Goal: Information Seeking & Learning: Get advice/opinions

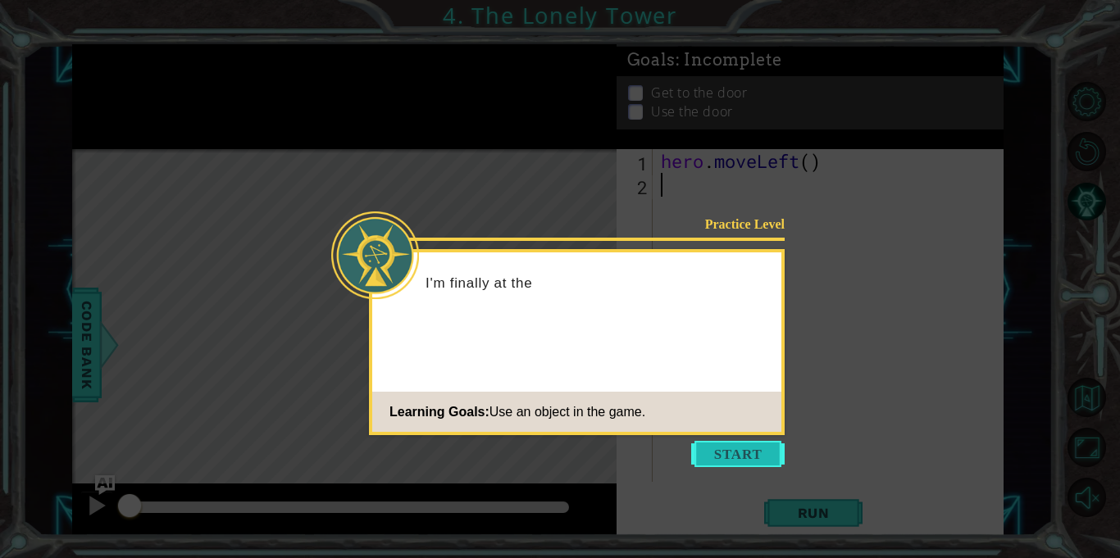
click at [722, 458] on button "Start" at bounding box center [737, 454] width 93 height 26
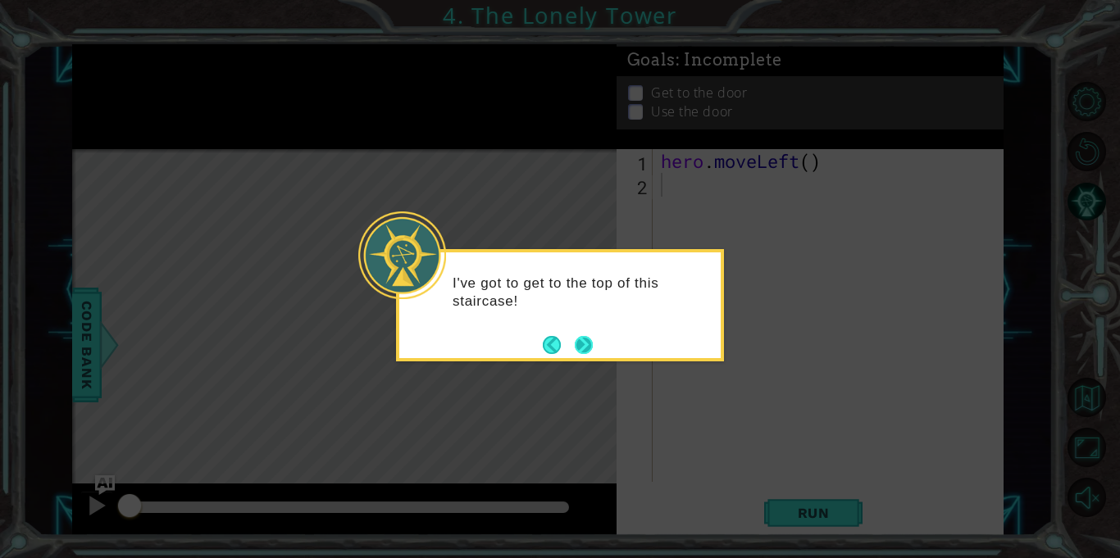
click at [594, 345] on div "I've got to get to the top of this staircase!" at bounding box center [560, 305] width 328 height 112
click at [594, 345] on div "I've got to get to the top of this staircase! I can use h" at bounding box center [560, 305] width 328 height 112
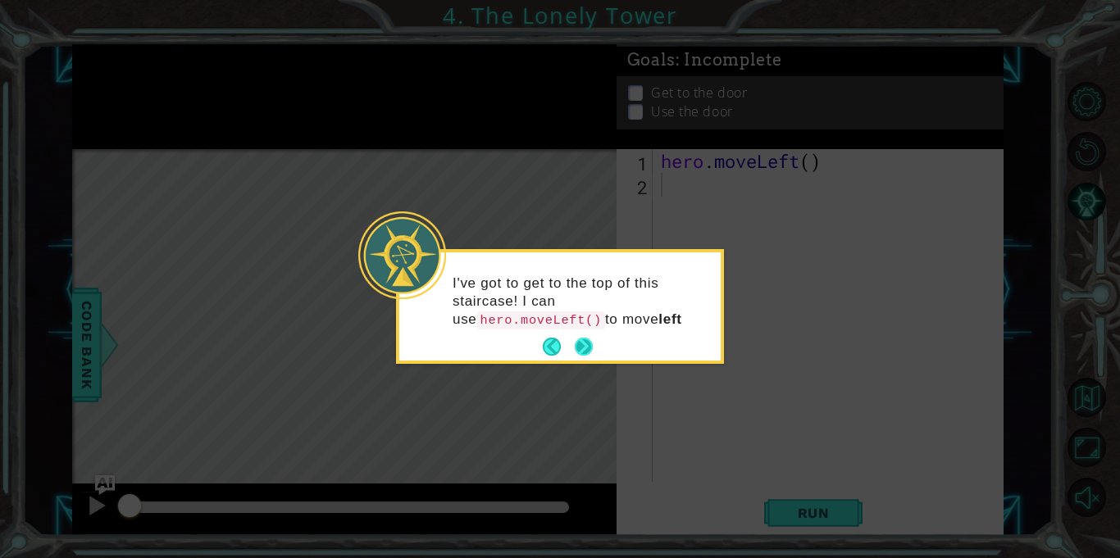
click at [575, 343] on div "I've got to get to the top of this staircase! I can use hero.moveLeft() to move…" at bounding box center [559, 306] width 321 height 108
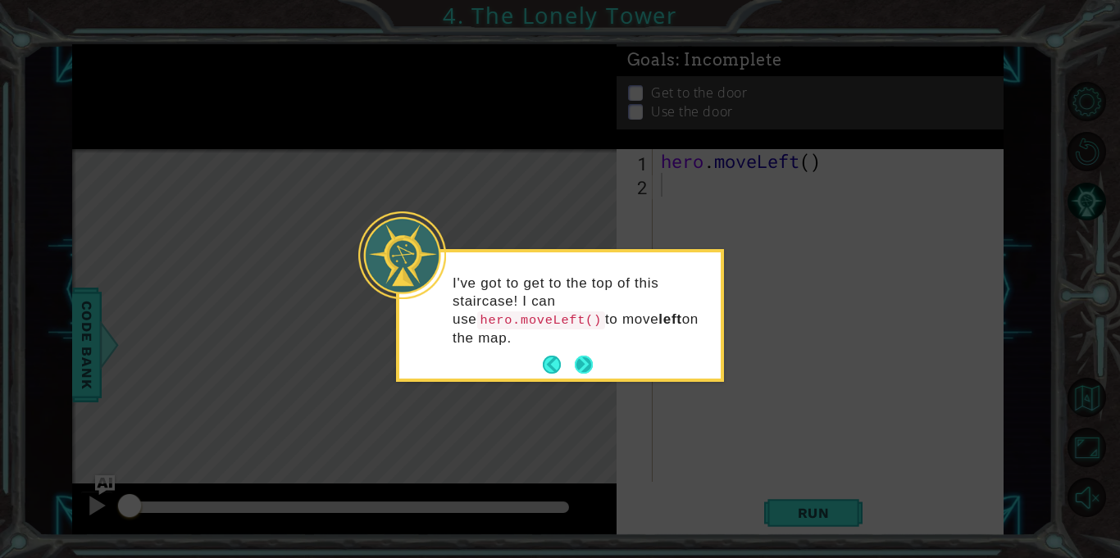
click at [575, 343] on p "I've got to get to the top of this staircase! I can use hero.moveLeft() to move…" at bounding box center [581, 311] width 257 height 73
click at [588, 362] on button "Next" at bounding box center [583, 364] width 25 height 25
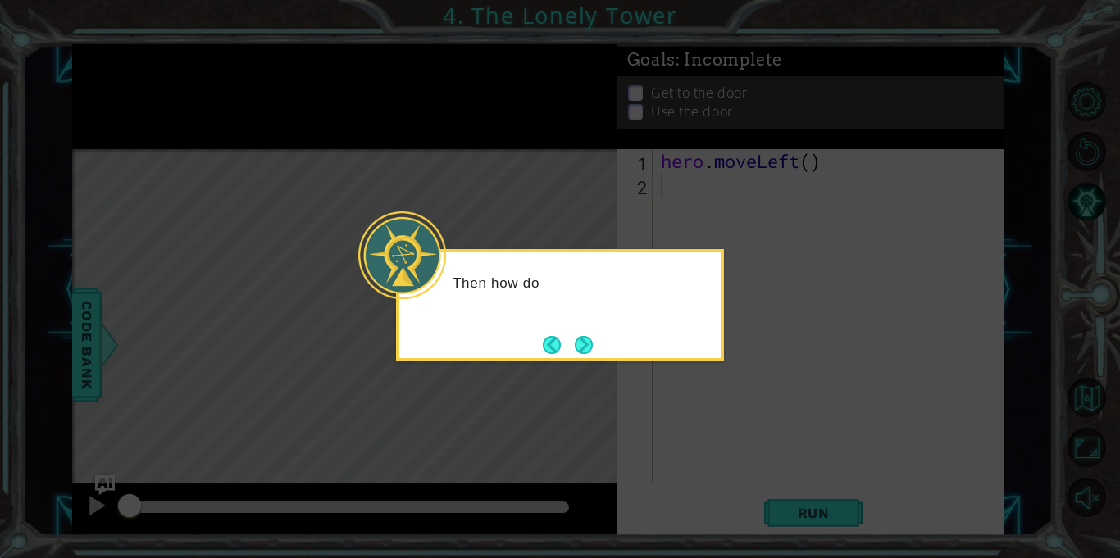
click at [584, 326] on div "Then how do" at bounding box center [560, 305] width 328 height 112
click at [587, 348] on button "Next" at bounding box center [584, 345] width 30 height 30
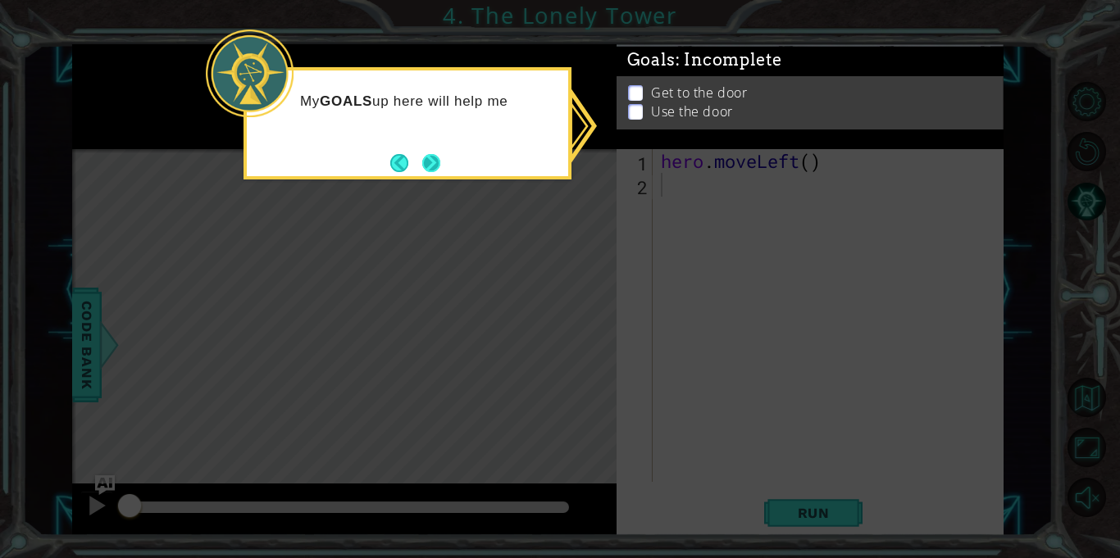
click at [419, 153] on button "Next" at bounding box center [431, 162] width 25 height 25
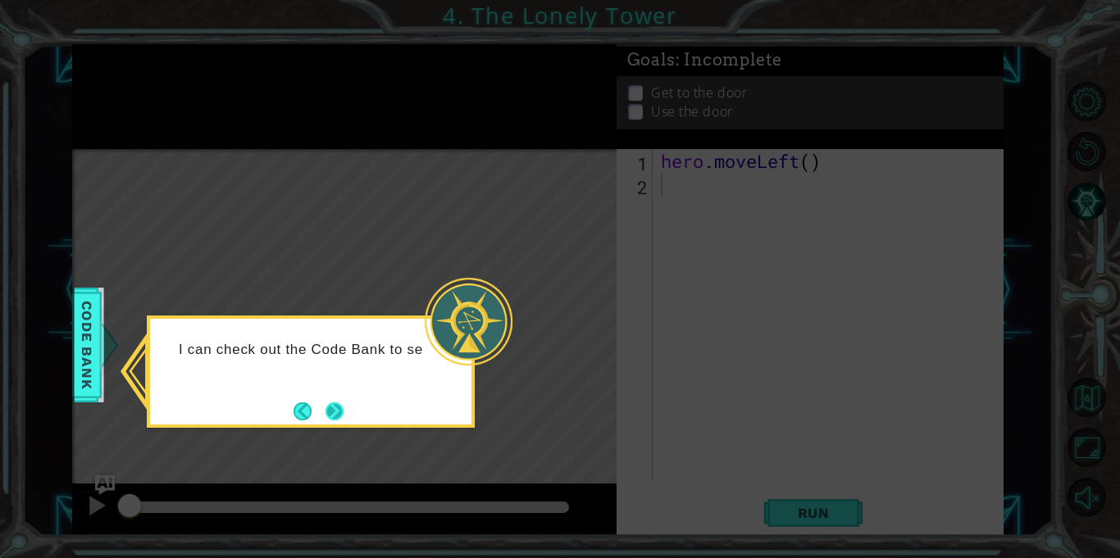
click at [340, 398] on button "Next" at bounding box center [334, 410] width 25 height 25
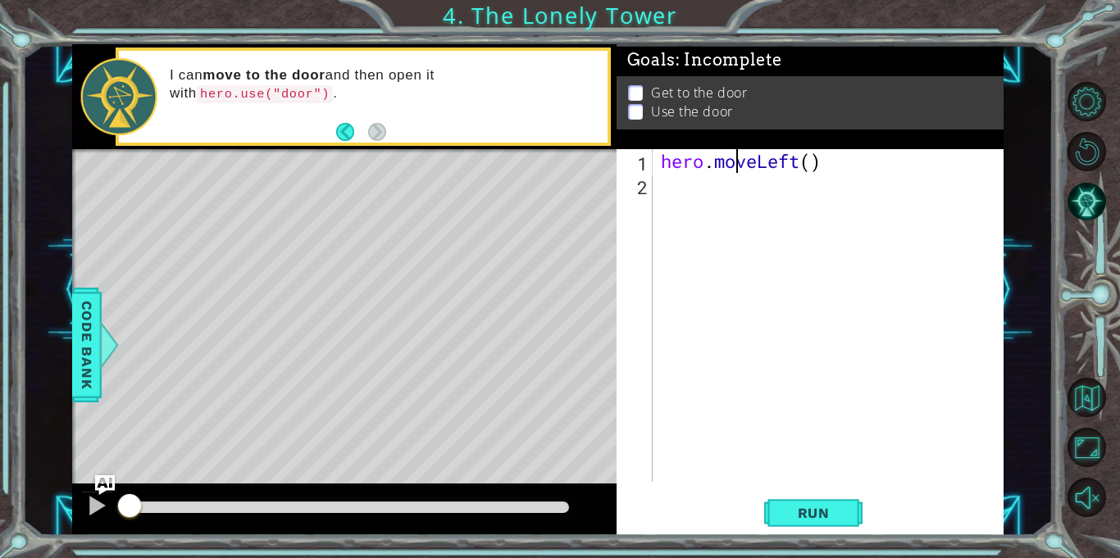
click at [736, 160] on div "hero . moveLeft ( )" at bounding box center [832, 339] width 350 height 380
click at [730, 161] on div "hero . moveLeft ( )" at bounding box center [828, 315] width 342 height 333
click at [730, 161] on div "hero . moveLeft ( )" at bounding box center [832, 339] width 350 height 380
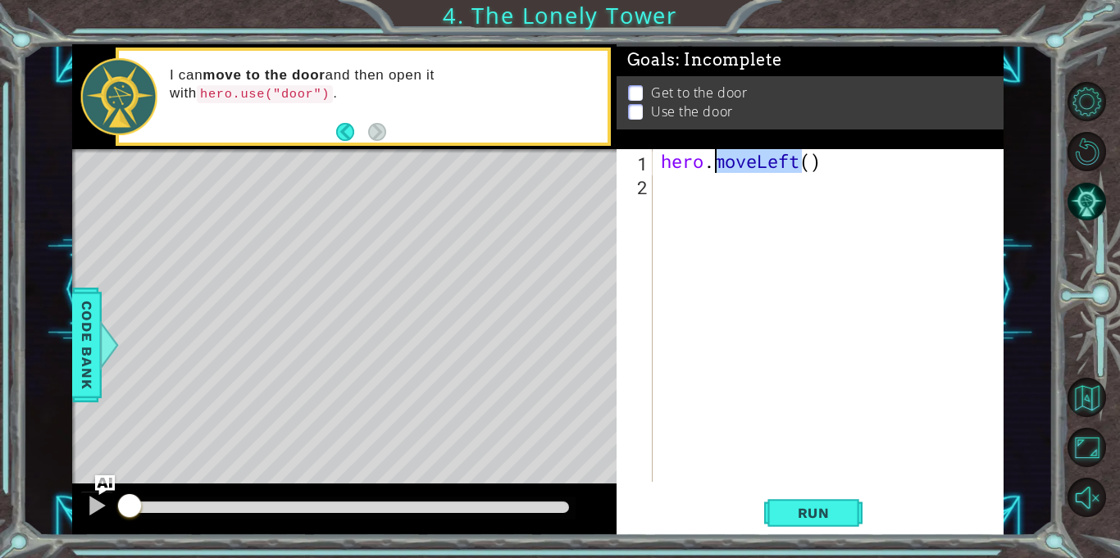
type textarea "hero.moveLeft()"
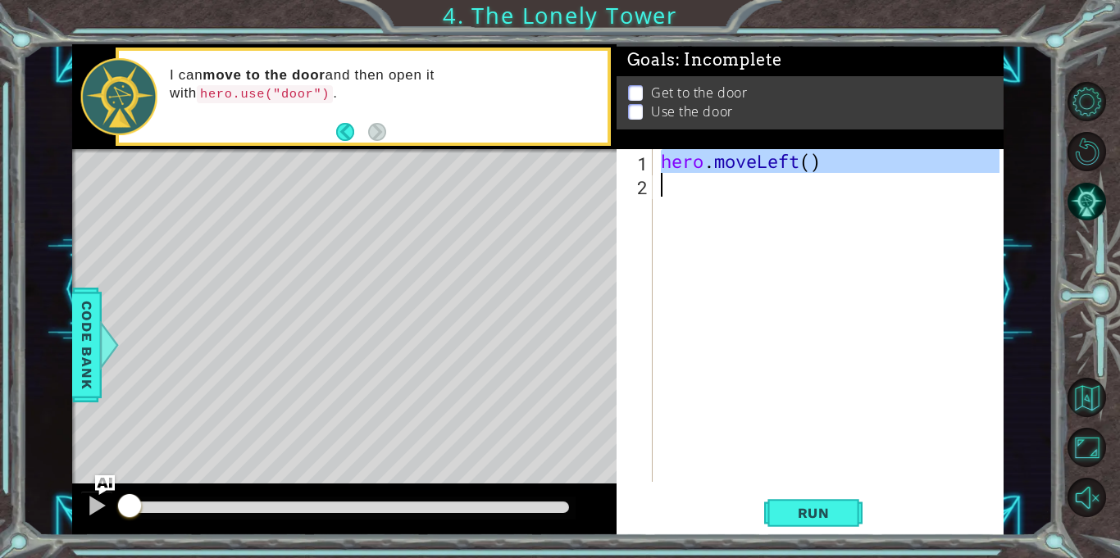
click at [707, 193] on div "hero . moveLeft ( )" at bounding box center [828, 315] width 342 height 333
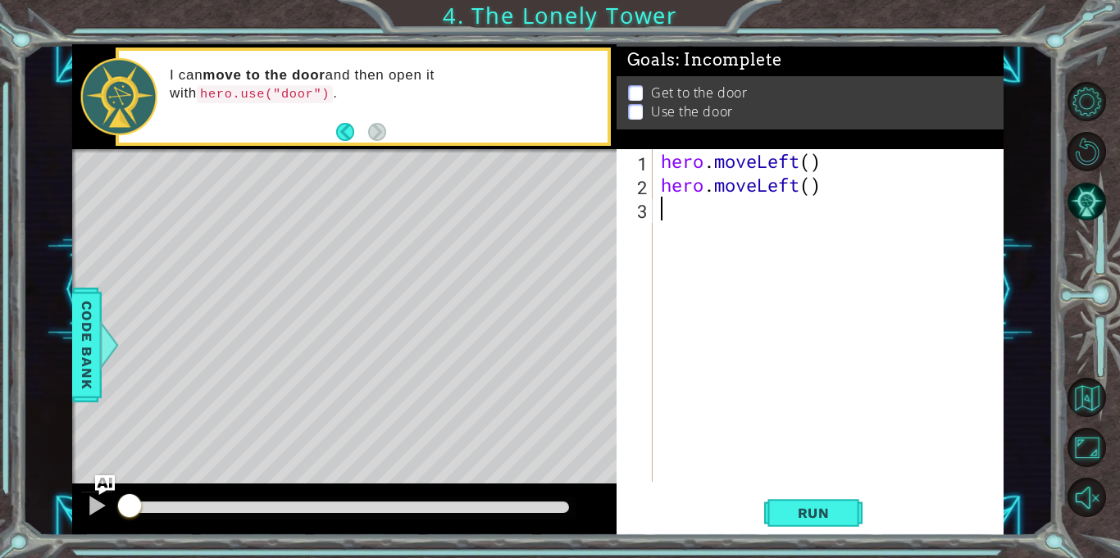
paste textarea "h"
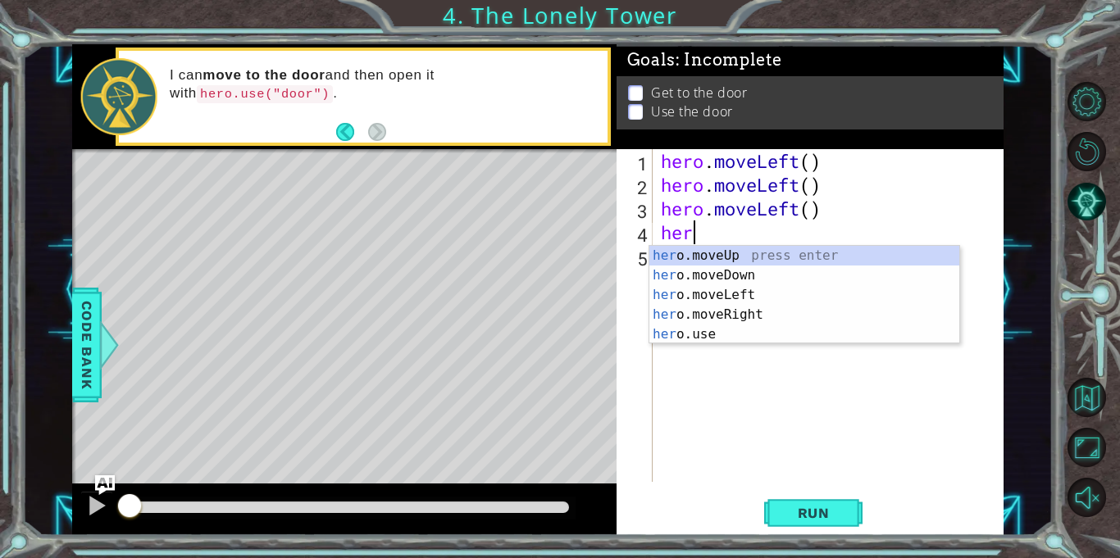
type textarea "hero"
click at [724, 253] on div "hero .moveUp press enter hero .moveDown press enter hero .moveLeft press enter …" at bounding box center [804, 315] width 310 height 138
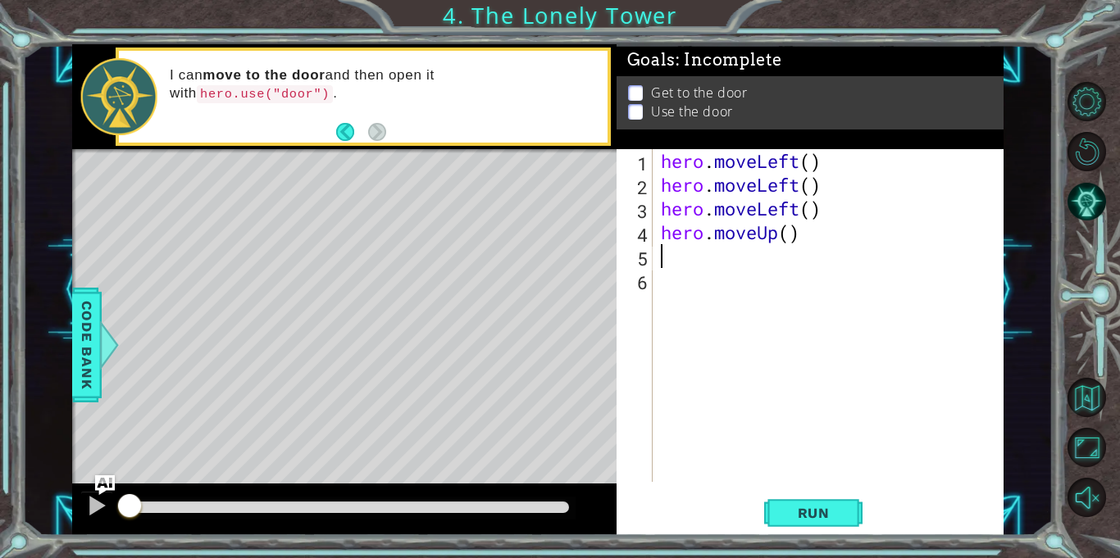
click at [712, 237] on div "hero . moveLeft ( ) hero . moveLeft ( ) hero . moveLeft ( ) hero . moveUp ( )" at bounding box center [832, 339] width 350 height 380
type textarea "hero.moveUp()"
click at [655, 257] on div "hero.moveUp() 1 2 3 4 5 6 hero . moveLeft ( ) hero . moveLeft ( ) hero . moveLe…" at bounding box center [807, 315] width 383 height 333
click at [666, 259] on div "hero . moveLeft ( ) hero . moveLeft ( ) hero . moveLeft ( ) hero . moveUp ( )" at bounding box center [832, 339] width 350 height 380
type textarea "j"
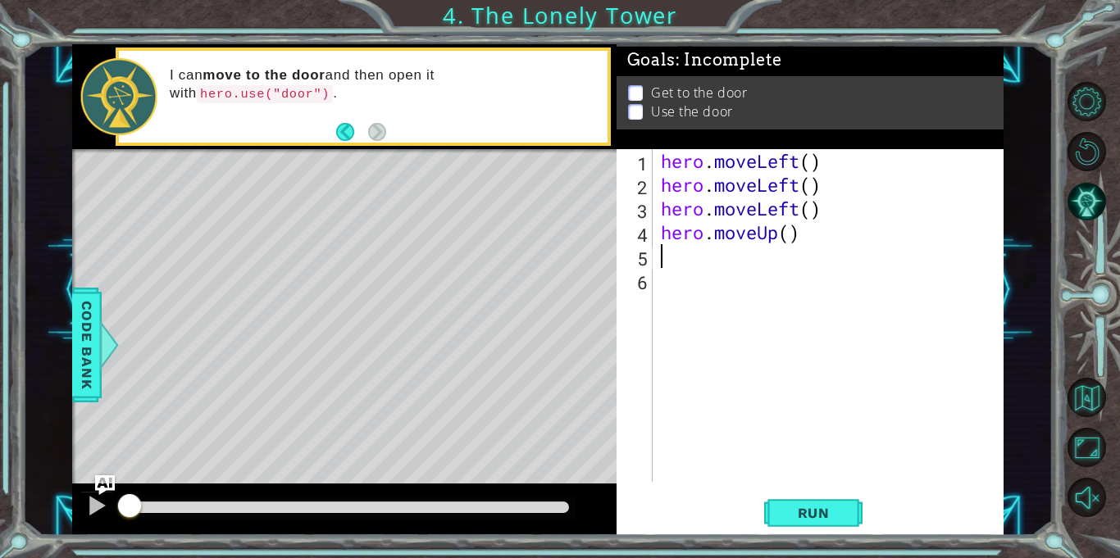
type textarea "h"
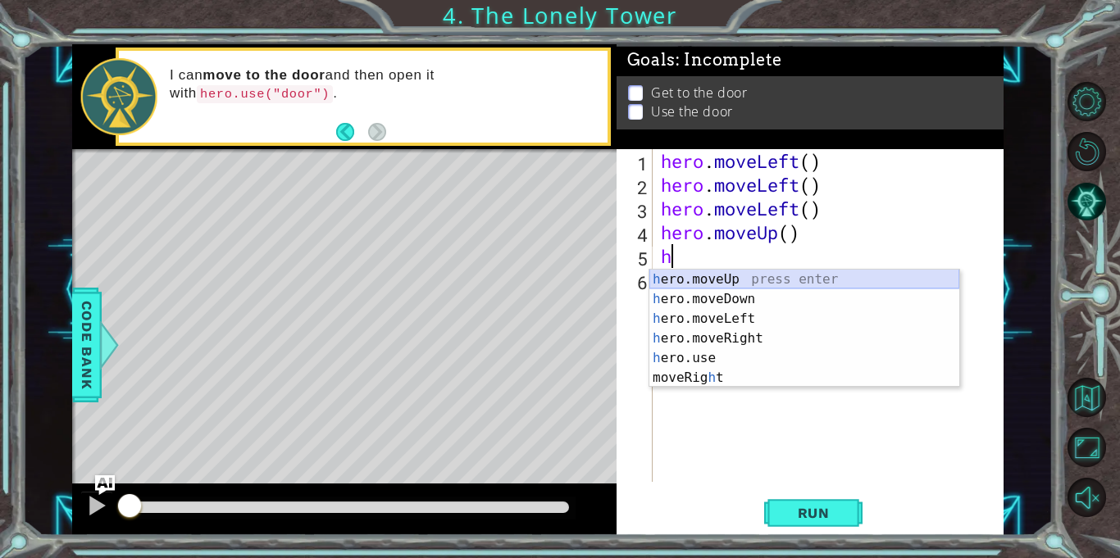
click at [705, 275] on div "h ero.moveUp press enter h ero.moveDown press enter h ero.moveLeft press enter …" at bounding box center [804, 348] width 310 height 157
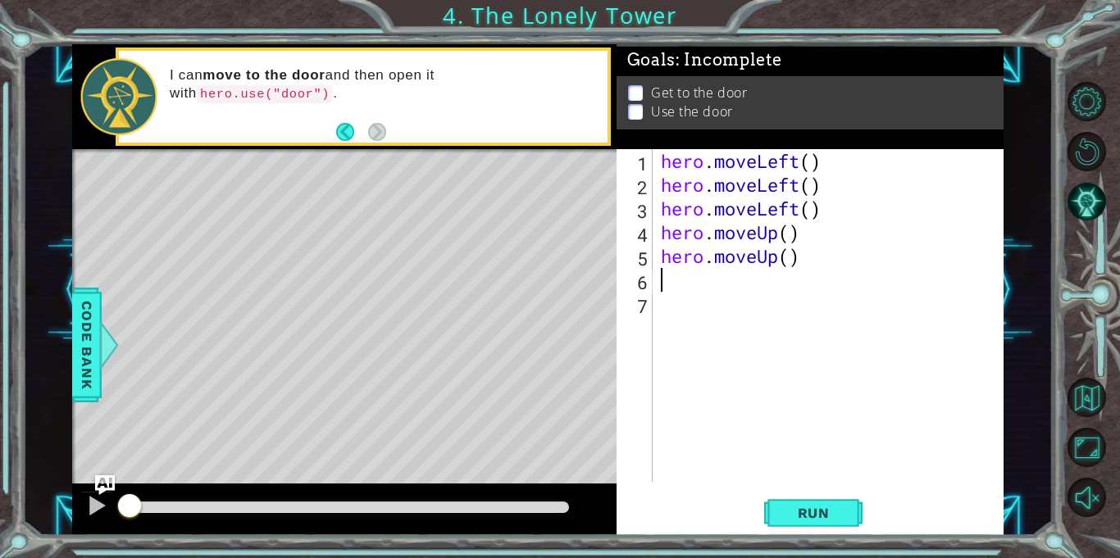
type textarea "h"
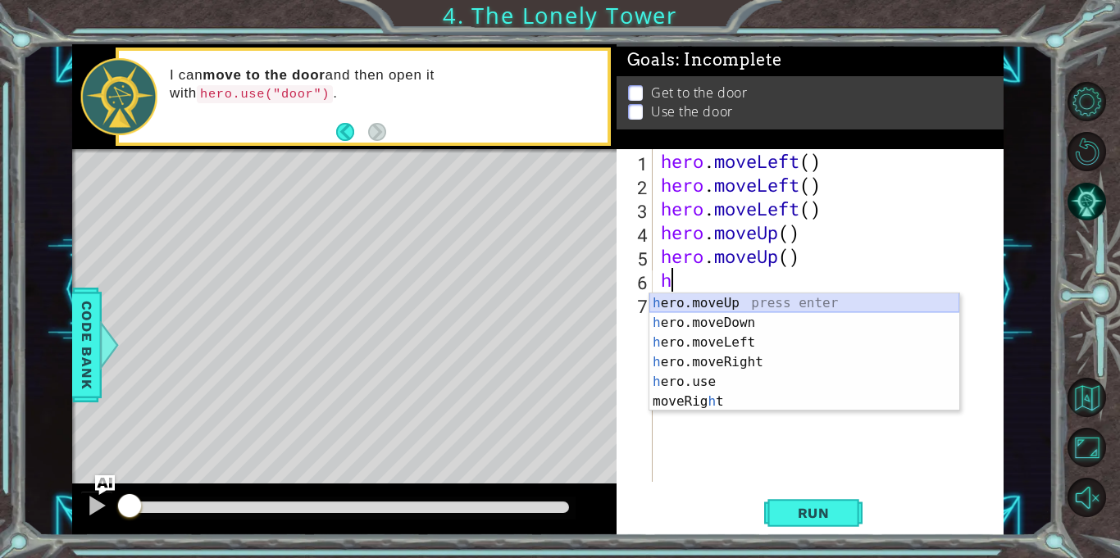
click at [693, 298] on div "h ero.moveUp press enter h ero.moveDown press enter h ero.moveLeft press enter …" at bounding box center [804, 371] width 310 height 157
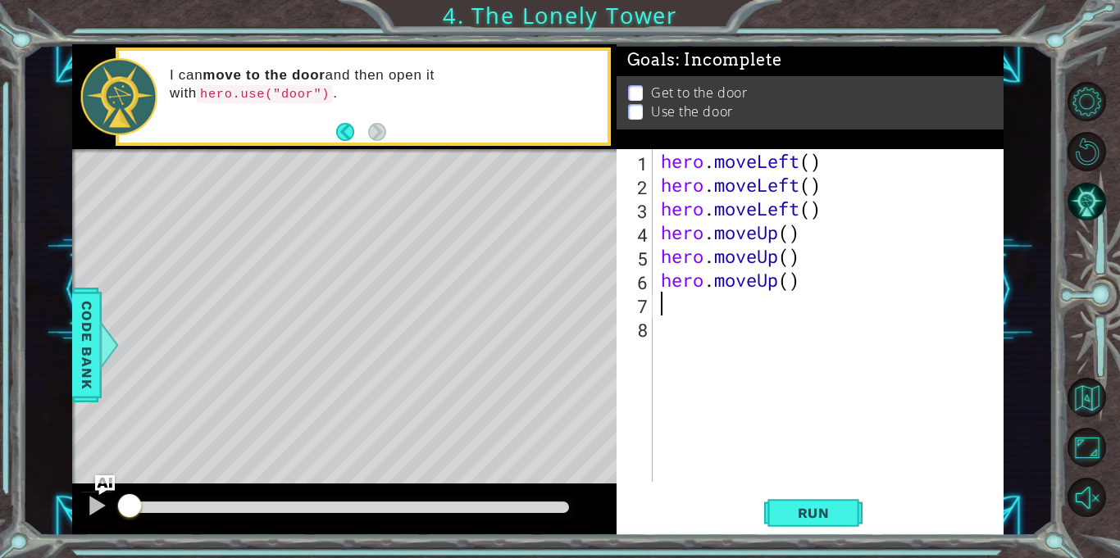
click at [684, 310] on div "hero . moveLeft ( ) hero . moveLeft ( ) hero . moveLeft ( ) hero . moveUp ( ) h…" at bounding box center [832, 339] width 350 height 380
type textarea "h"
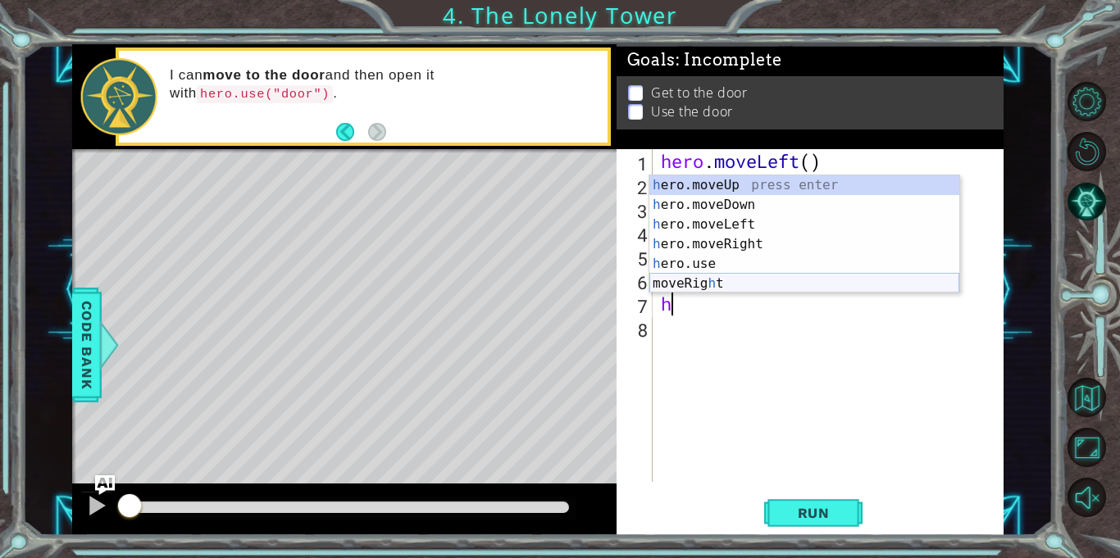
click at [703, 288] on div "h ero.moveUp press enter h ero.moveDown press enter h ero.moveLeft press enter …" at bounding box center [804, 253] width 310 height 157
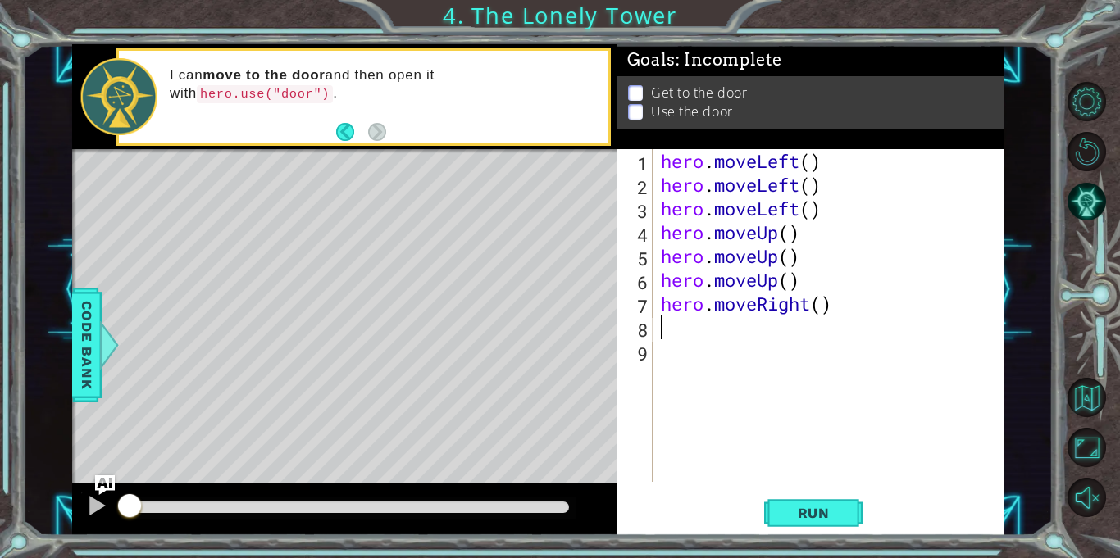
type textarea "h"
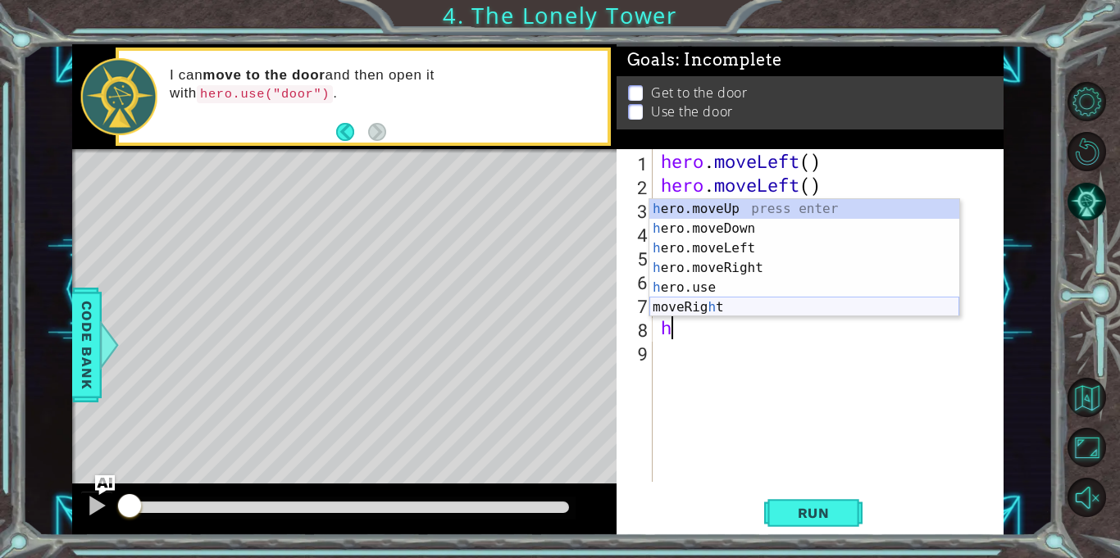
click at [697, 307] on div "h ero.moveUp press enter h ero.moveDown press enter h ero.moveLeft press enter …" at bounding box center [804, 277] width 310 height 157
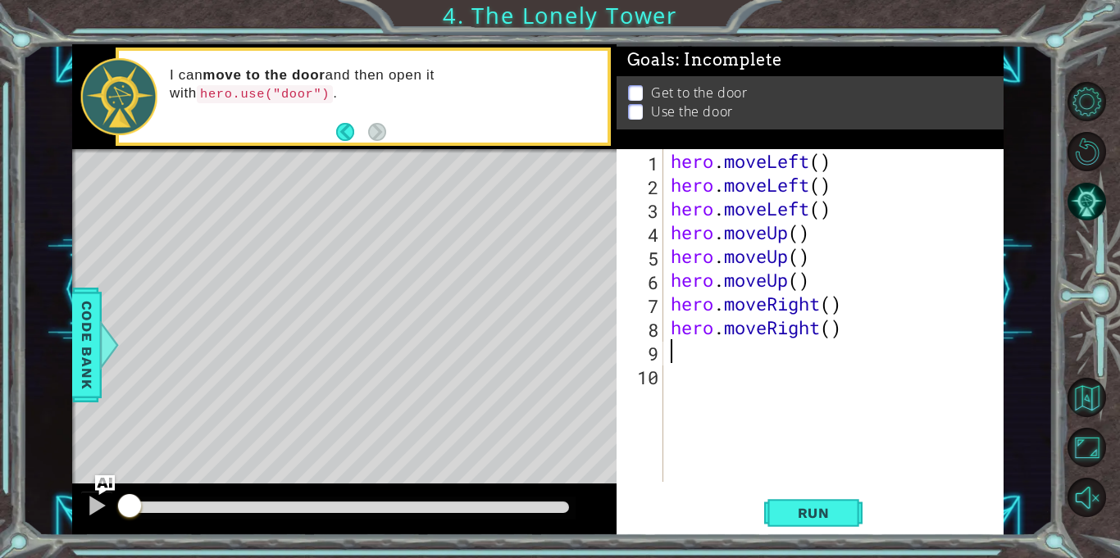
type textarea "h"
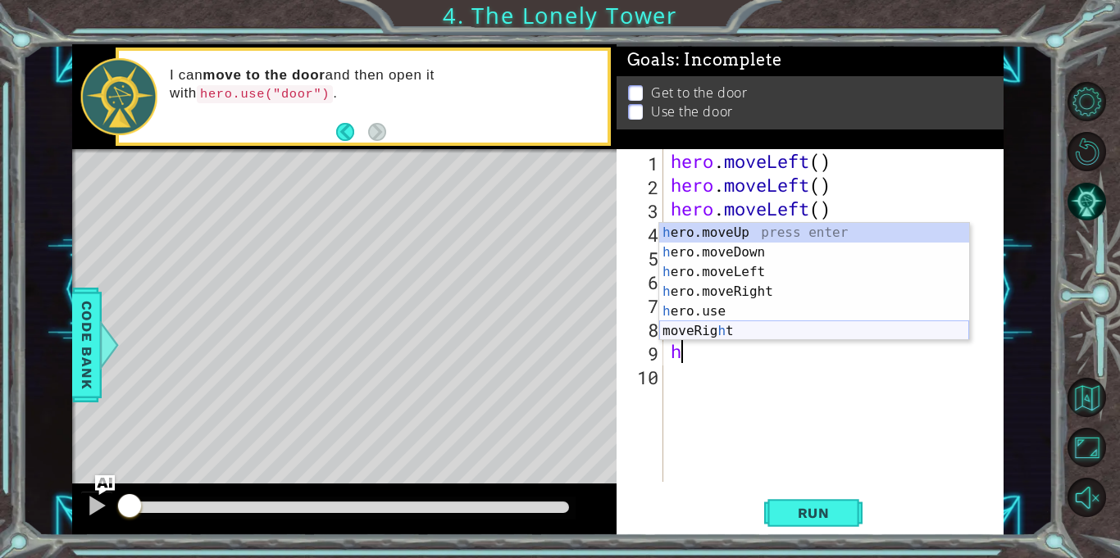
click at [700, 330] on div "h ero.moveUp press enter h ero.moveDown press enter h ero.moveLeft press enter …" at bounding box center [814, 301] width 310 height 157
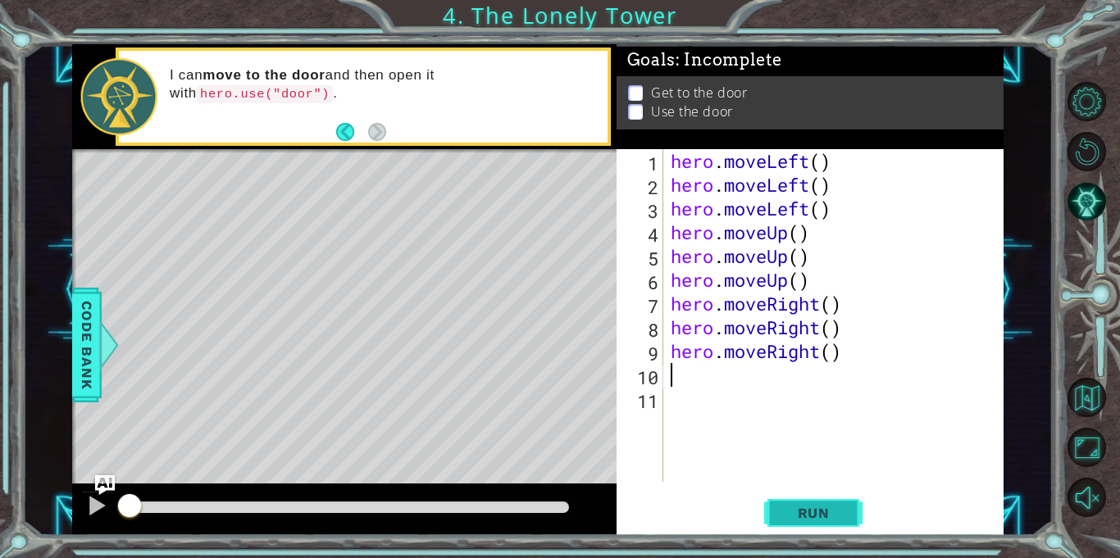
click at [789, 510] on span "Run" at bounding box center [813, 513] width 65 height 16
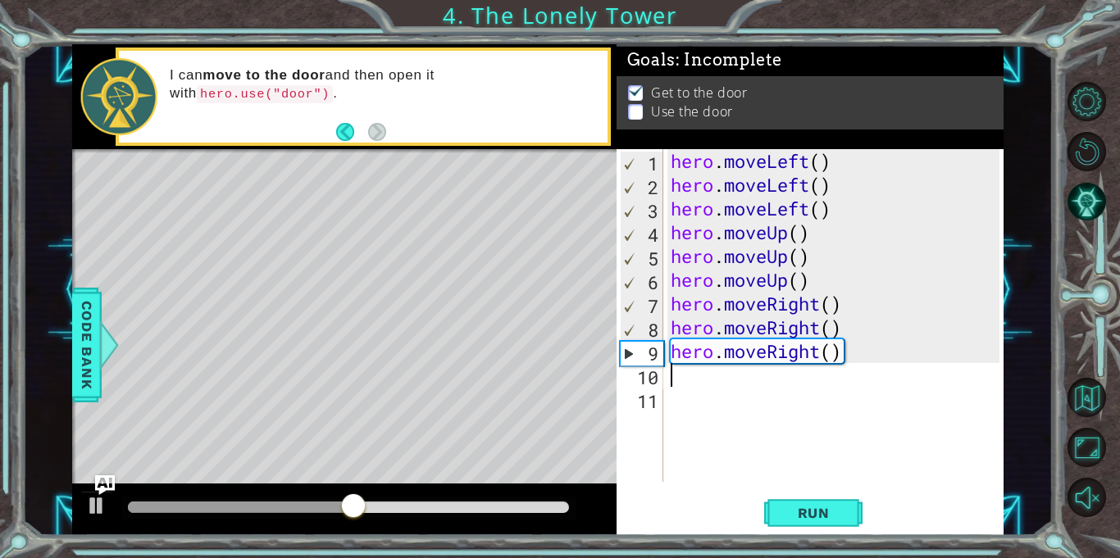
click at [698, 394] on div "hero . moveLeft ( ) hero . moveLeft ( ) hero . moveLeft ( ) hero . moveUp ( ) h…" at bounding box center [837, 339] width 340 height 380
click at [698, 381] on div "hero . moveLeft ( ) hero . moveLeft ( ) hero . moveLeft ( ) hero . moveUp ( ) h…" at bounding box center [837, 339] width 340 height 380
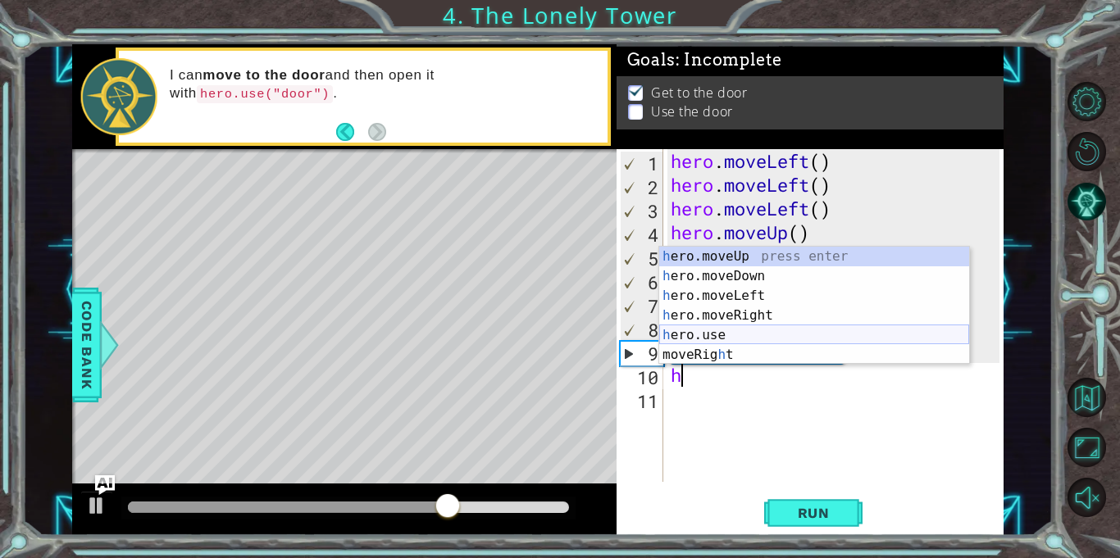
click at [689, 330] on div "h ero.moveUp press enter h ero.moveDown press enter h ero.moveLeft press enter …" at bounding box center [814, 325] width 310 height 157
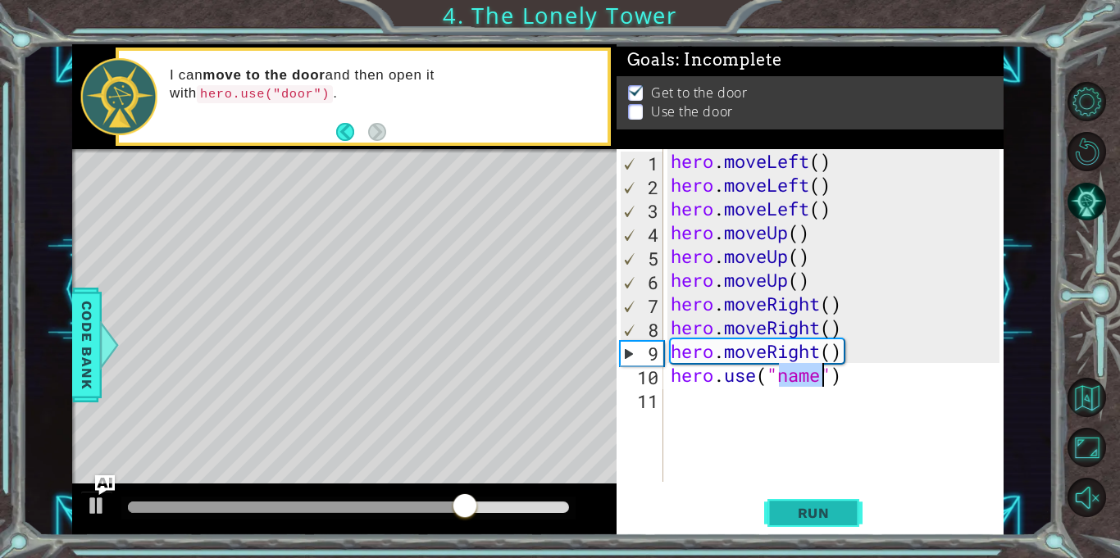
click at [790, 505] on span "Run" at bounding box center [813, 513] width 65 height 16
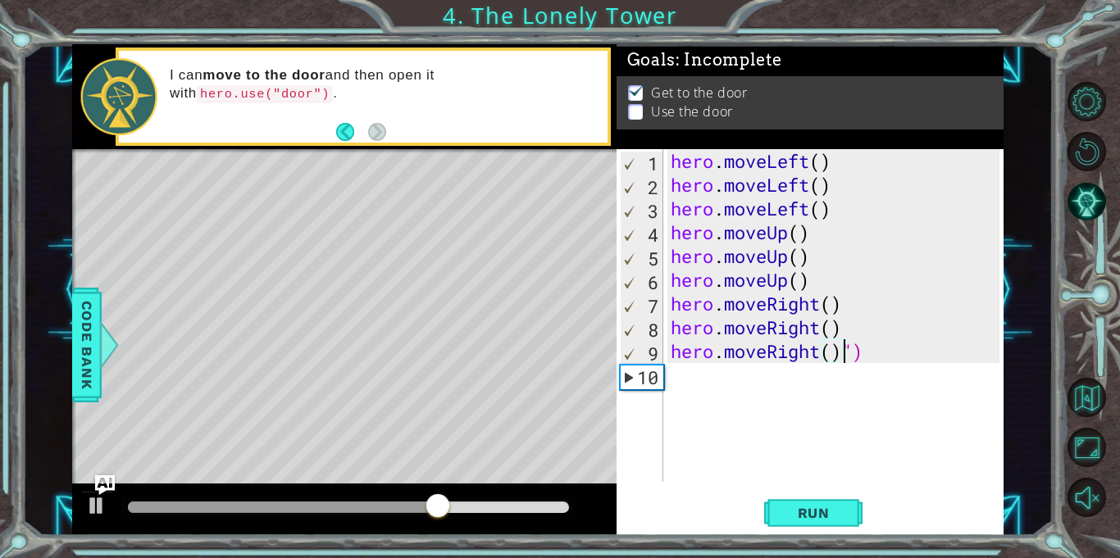
click at [876, 348] on div "hero . moveLeft ( ) hero . moveLeft ( ) hero . moveLeft ( ) hero . moveUp ( ) h…" at bounding box center [837, 339] width 340 height 380
type textarea "hero.moveRight()"
click at [698, 387] on div "hero . moveLeft ( ) hero . moveLeft ( ) hero . moveLeft ( ) hero . moveUp ( ) h…" at bounding box center [837, 339] width 340 height 380
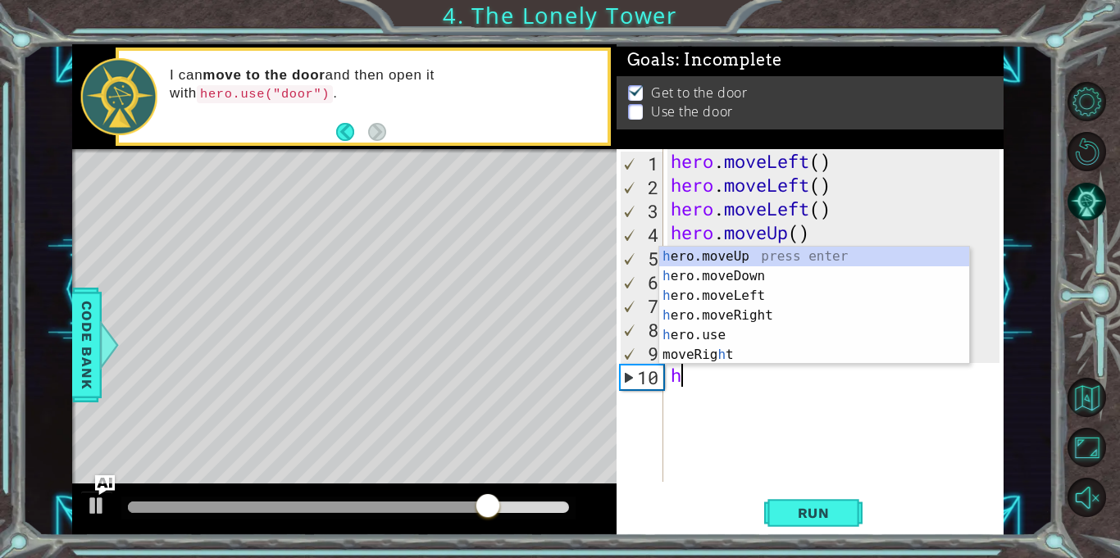
type textarea "h"
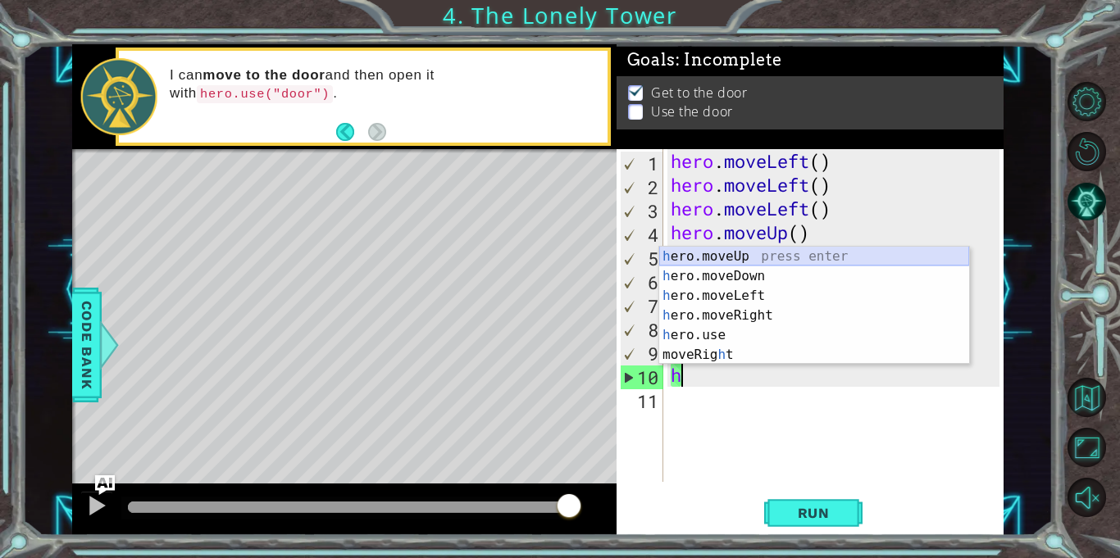
click at [707, 257] on div "h ero.moveUp press enter h ero.moveDown press enter h ero.moveLeft press enter …" at bounding box center [814, 325] width 310 height 157
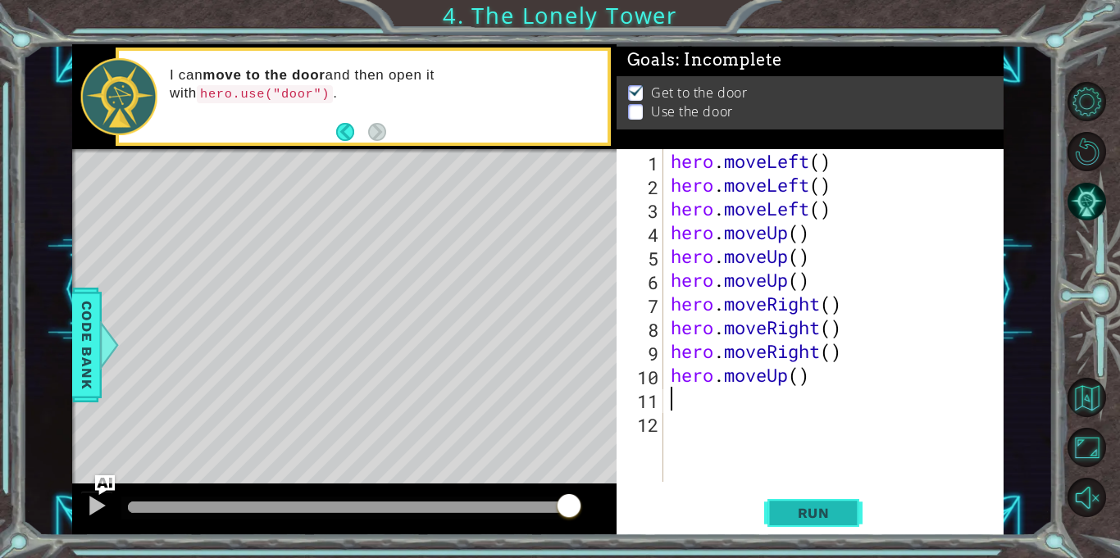
click at [820, 503] on button "Run" at bounding box center [813, 513] width 98 height 39
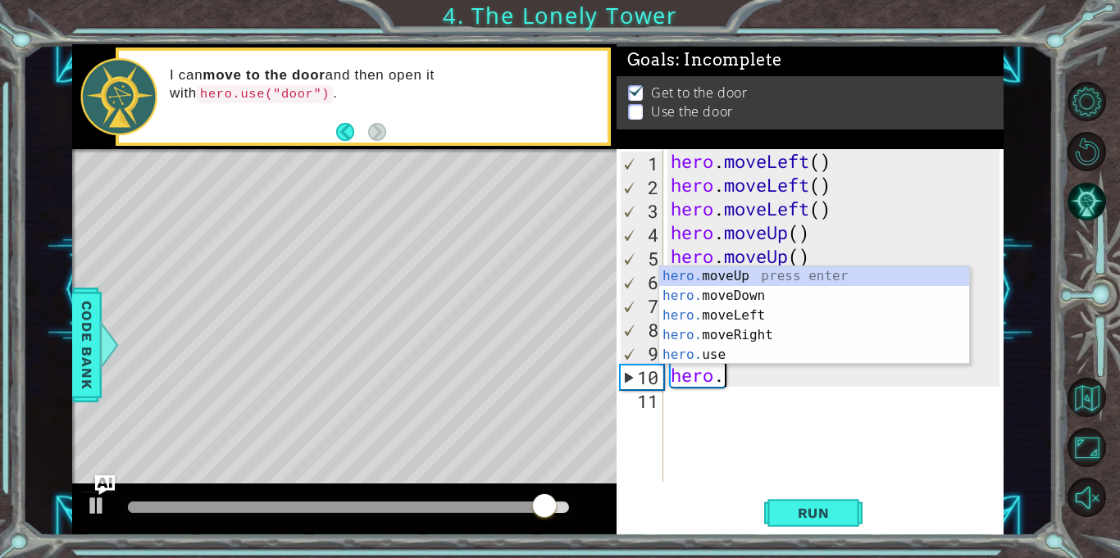
type textarea "hero"
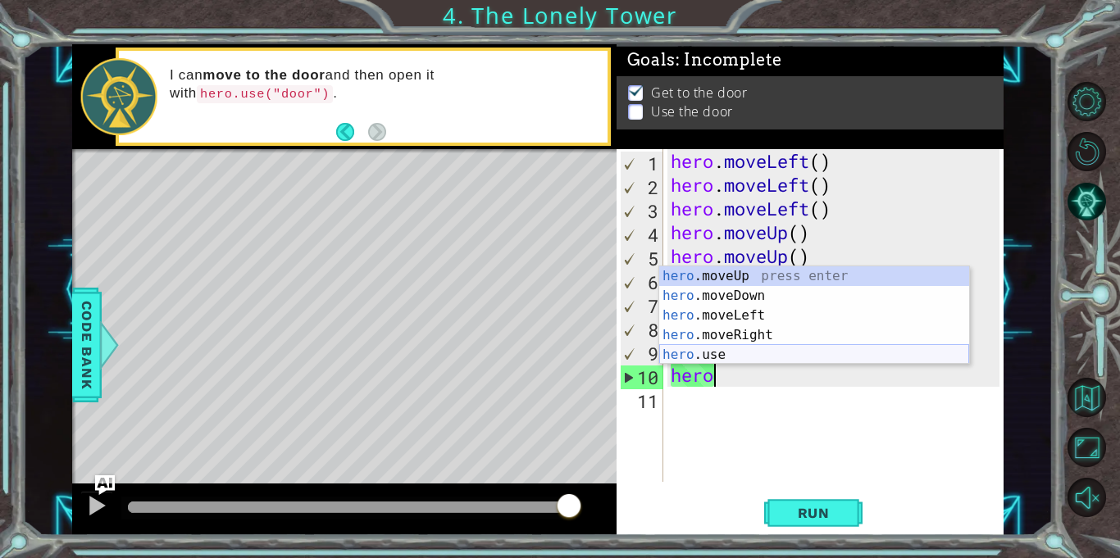
click at [724, 344] on div "hero .moveUp press enter hero .moveDown press enter hero .moveLeft press enter …" at bounding box center [814, 335] width 310 height 138
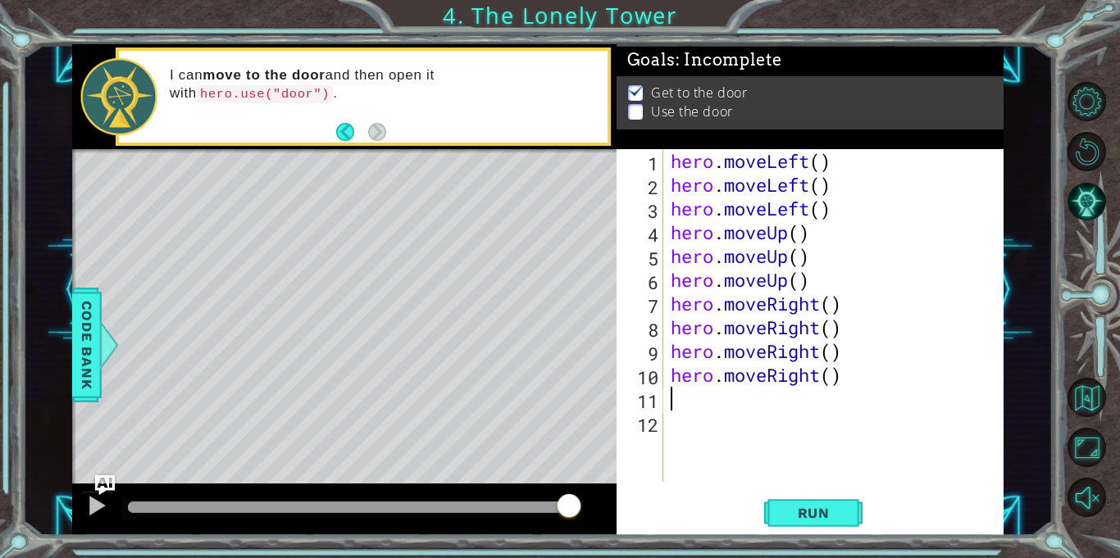
click at [774, 375] on div "hero . moveLeft ( ) hero . moveLeft ( ) hero . moveLeft ( ) hero . moveUp ( ) h…" at bounding box center [837, 339] width 340 height 380
click at [774, 375] on div "hero . moveLeft ( ) hero . moveLeft ( ) hero . moveLeft ( ) hero . moveUp ( ) h…" at bounding box center [833, 315] width 332 height 333
click at [774, 375] on div "hero . moveLeft ( ) hero . moveLeft ( ) hero . moveLeft ( ) hero . moveUp ( ) h…" at bounding box center [837, 339] width 340 height 380
click at [664, 394] on div "hero.moveRight() 1 2 3 4 5 6 7 8 9 10 11 12 hero . moveLeft ( ) hero . moveLeft…" at bounding box center [807, 315] width 383 height 333
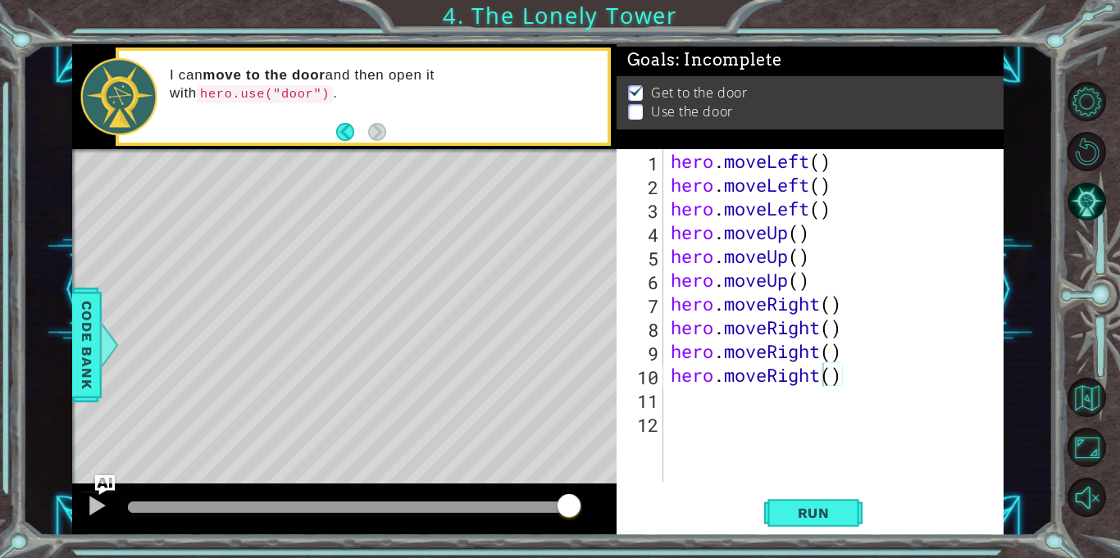
drag, startPoint x: 666, startPoint y: 381, endPoint x: 738, endPoint y: 385, distance: 72.3
click at [738, 385] on div "hero.moveRight() 1 2 3 4 5 6 7 8 9 10 11 12 hero . moveLeft ( ) hero . moveLeft…" at bounding box center [807, 315] width 383 height 333
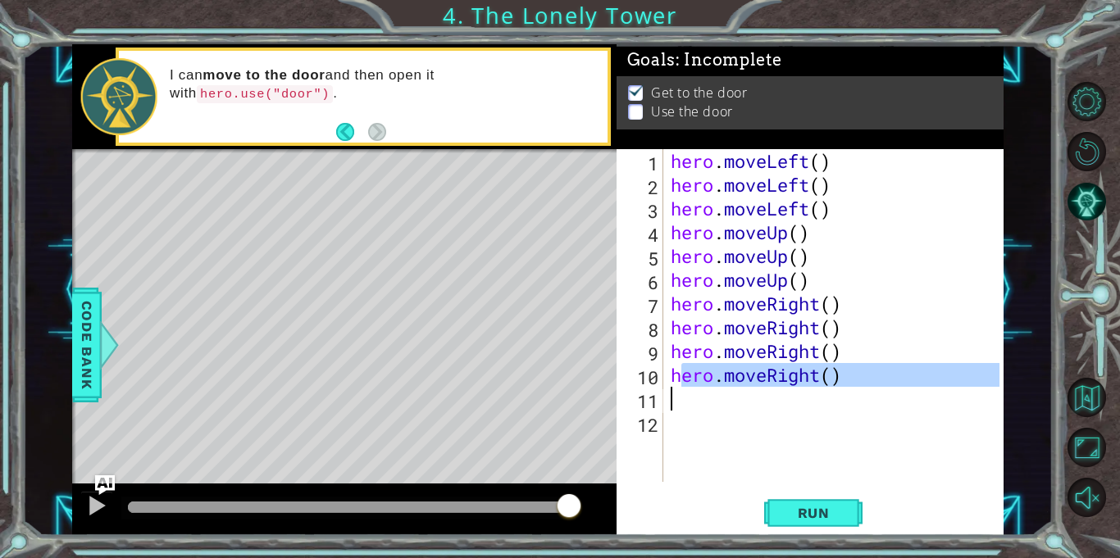
drag, startPoint x: 679, startPoint y: 376, endPoint x: 830, endPoint y: 395, distance: 152.0
click at [830, 395] on div "hero . moveLeft ( ) hero . moveLeft ( ) hero . moveLeft ( ) hero . moveUp ( ) h…" at bounding box center [837, 339] width 340 height 380
type textarea "h"
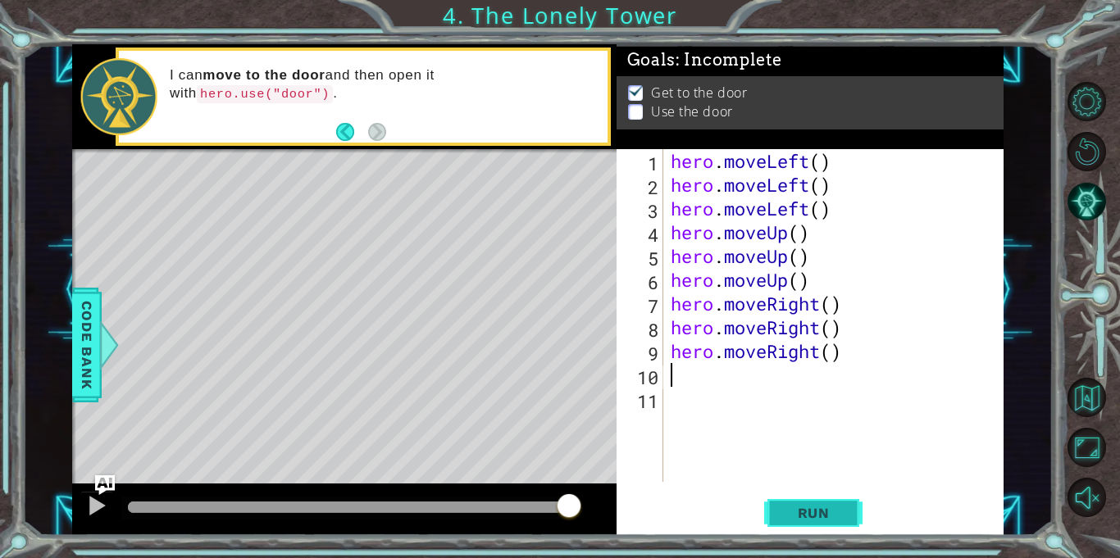
click at [804, 525] on button "Run" at bounding box center [813, 513] width 98 height 39
type textarea "m"
type textarea "h"
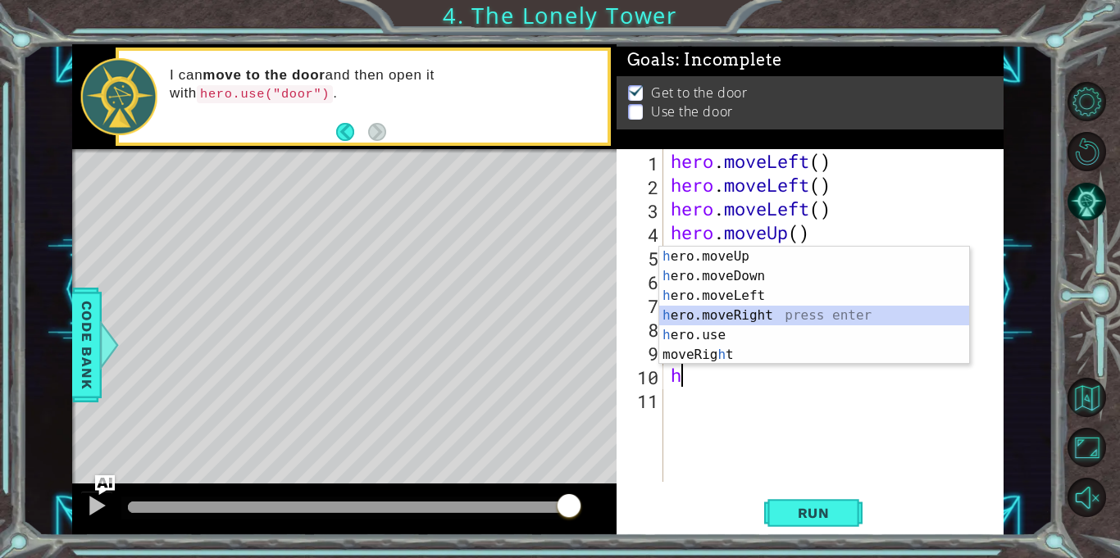
click at [753, 325] on div "h ero.moveUp press enter h ero.moveDown press enter h ero.moveLeft press enter …" at bounding box center [814, 325] width 310 height 157
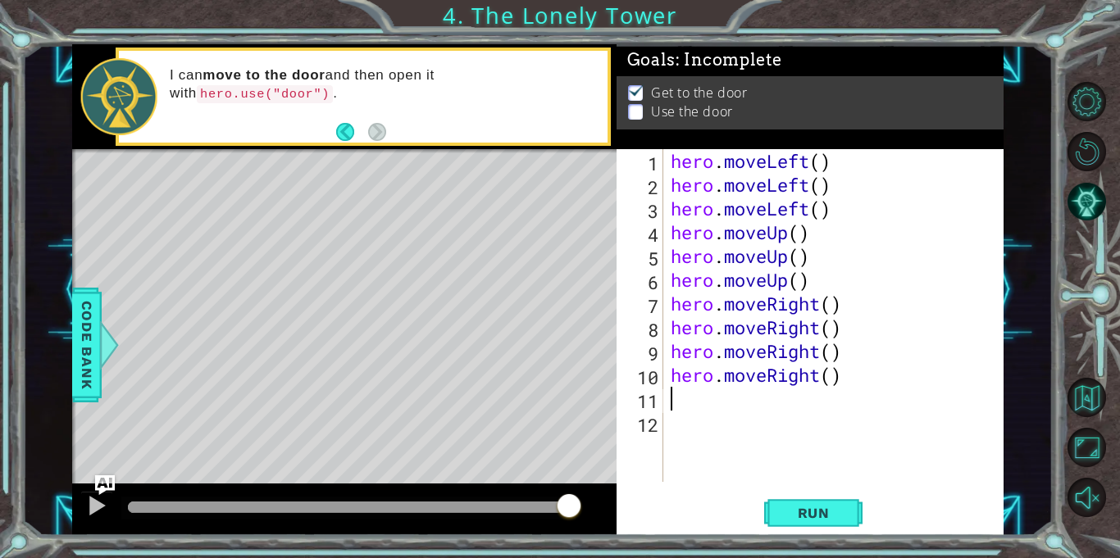
click at [829, 378] on div "hero . moveLeft ( ) hero . moveLeft ( ) hero . moveLeft ( ) hero . moveUp ( ) h…" at bounding box center [837, 339] width 340 height 380
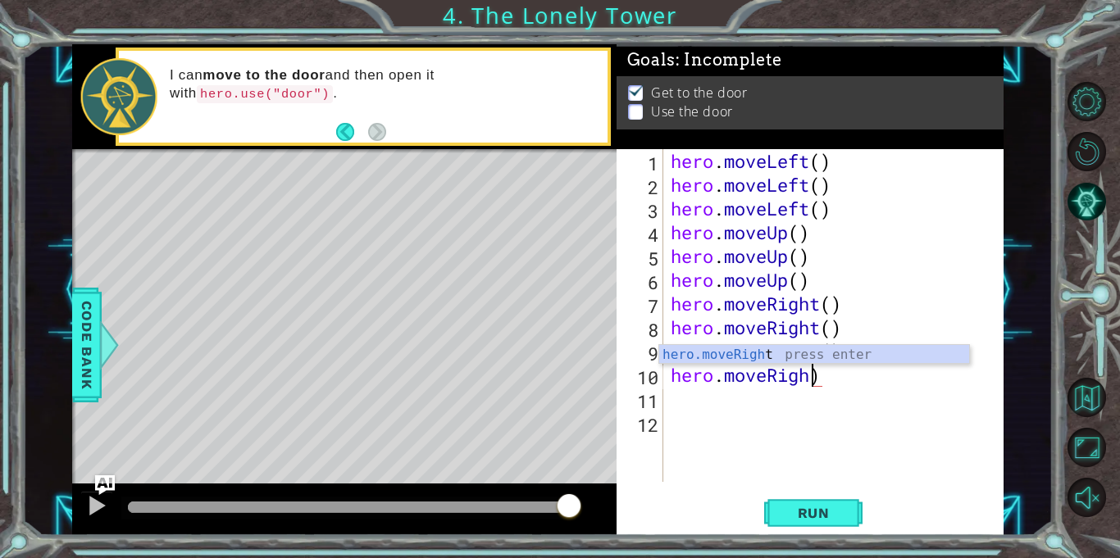
click at [832, 378] on div "hero . moveLeft ( ) hero . moveLeft ( ) hero . moveLeft ( ) hero . moveUp ( ) h…" at bounding box center [837, 339] width 340 height 380
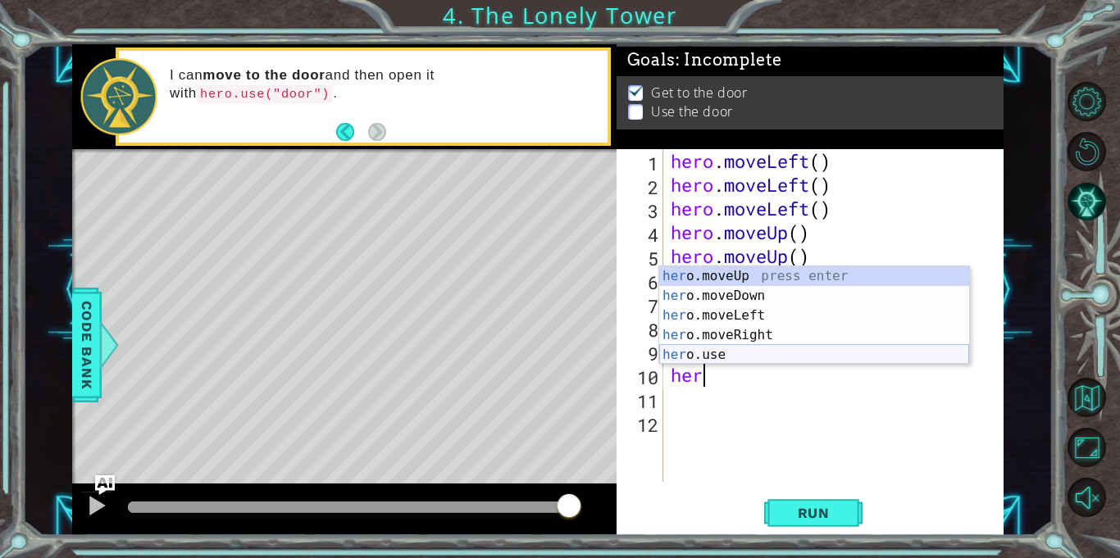
click at [730, 347] on div "her o.moveUp press enter her o.moveDown press enter her o.moveLeft press enter …" at bounding box center [814, 335] width 310 height 138
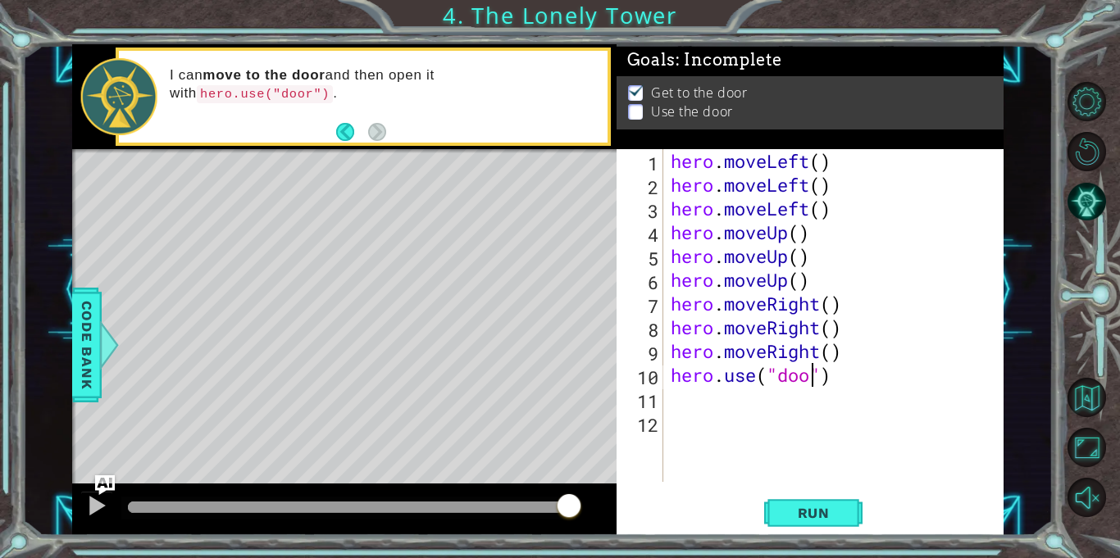
scroll to position [0, 7]
type textarea "hero.use("door")"
click at [816, 514] on span "Run" at bounding box center [813, 513] width 65 height 16
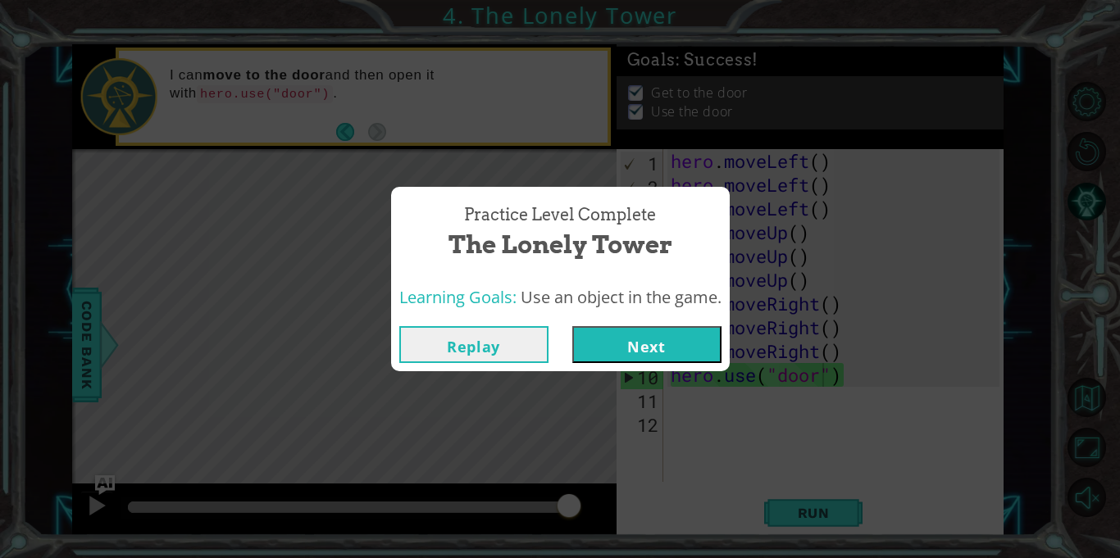
click at [673, 341] on button "Next" at bounding box center [646, 344] width 149 height 37
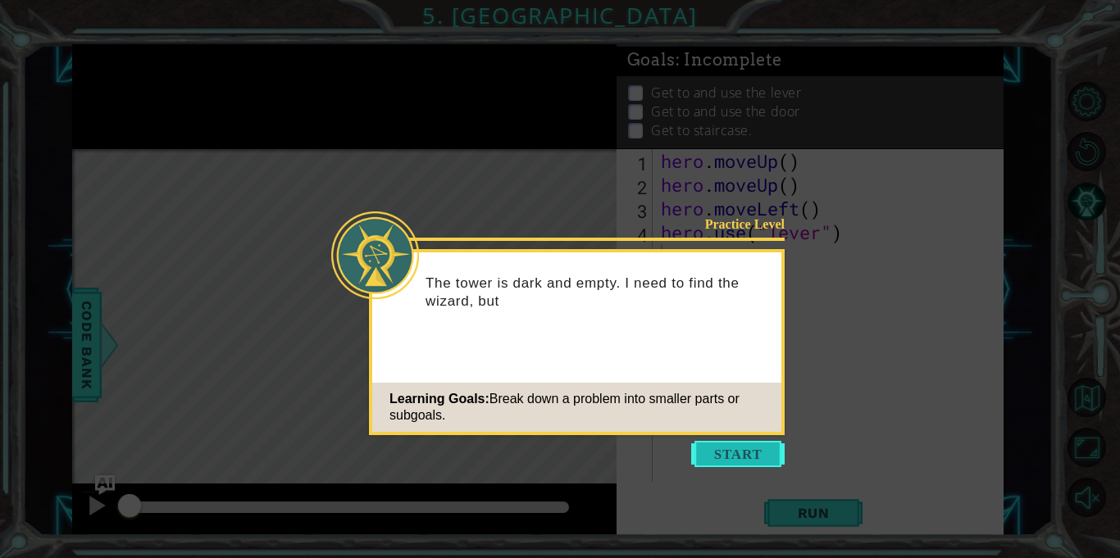
click at [755, 445] on button "Start" at bounding box center [737, 454] width 93 height 26
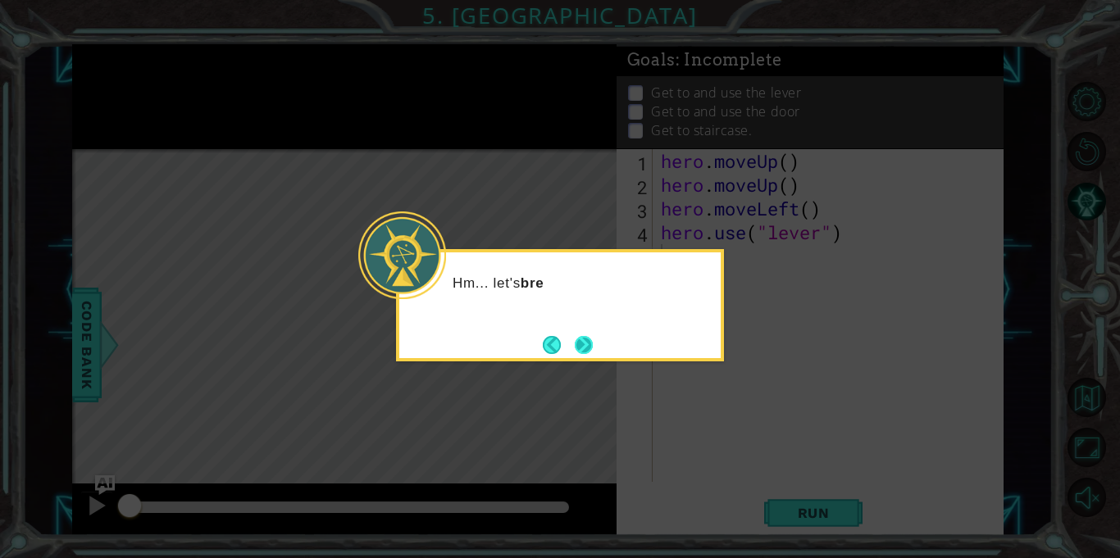
click at [584, 345] on button "Next" at bounding box center [583, 344] width 25 height 25
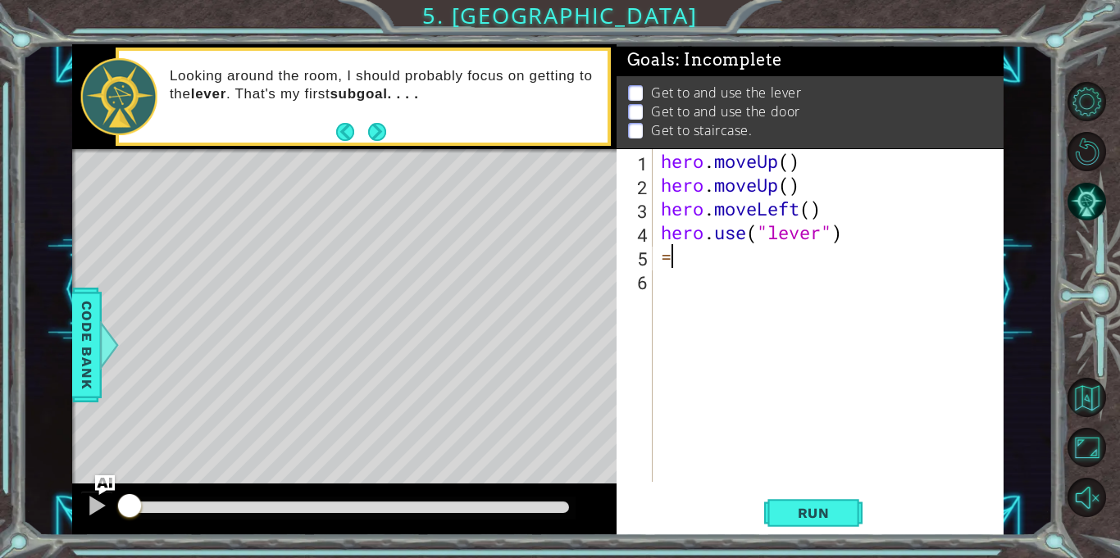
type textarea "="
click at [830, 503] on button "Run" at bounding box center [813, 513] width 98 height 39
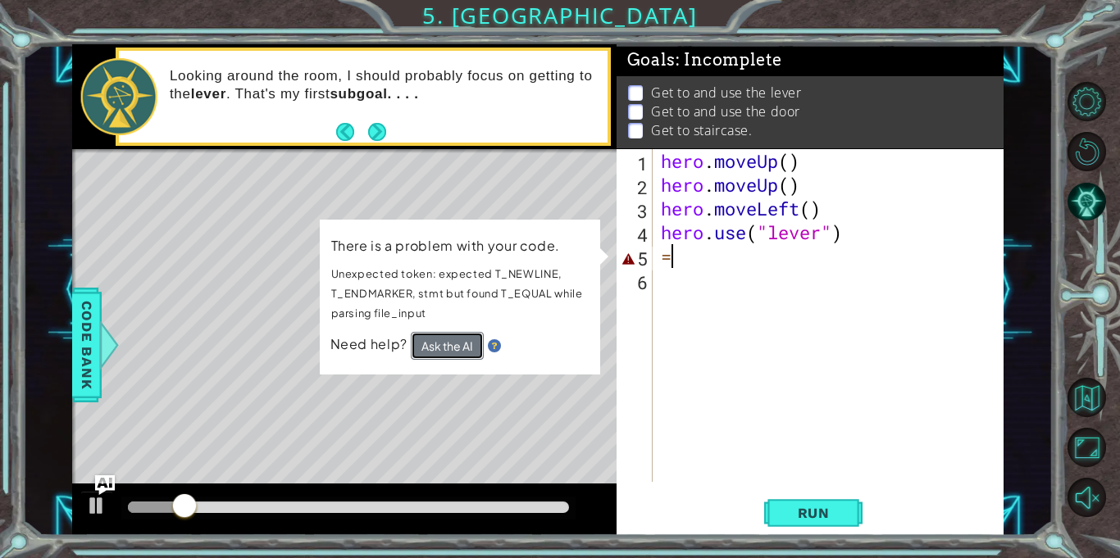
click at [436, 344] on button "Ask the AI" at bounding box center [447, 346] width 73 height 28
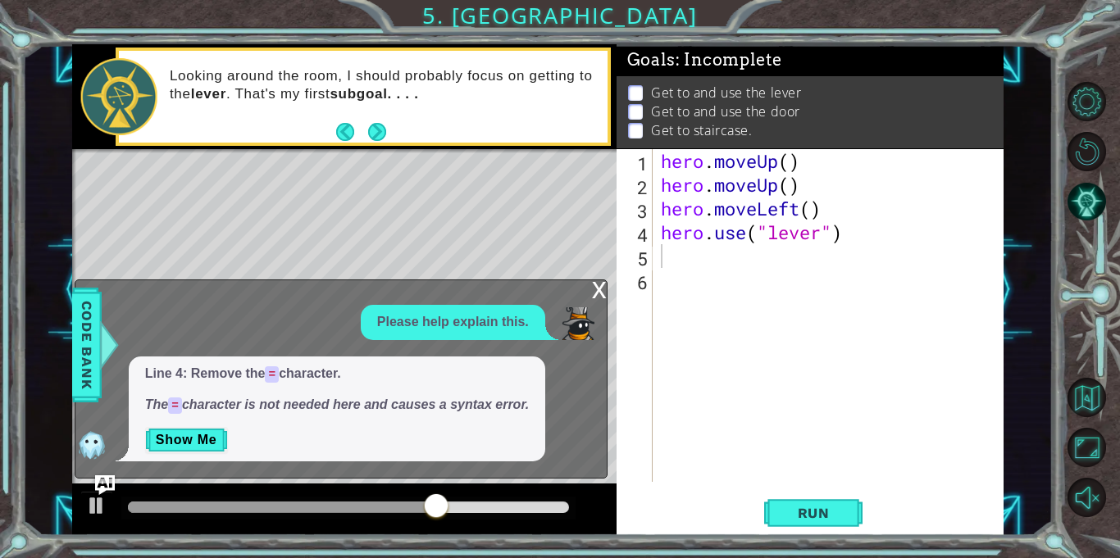
click at [603, 281] on div "x" at bounding box center [599, 288] width 15 height 16
